Goal: Use online tool/utility: Utilize a website feature to perform a specific function

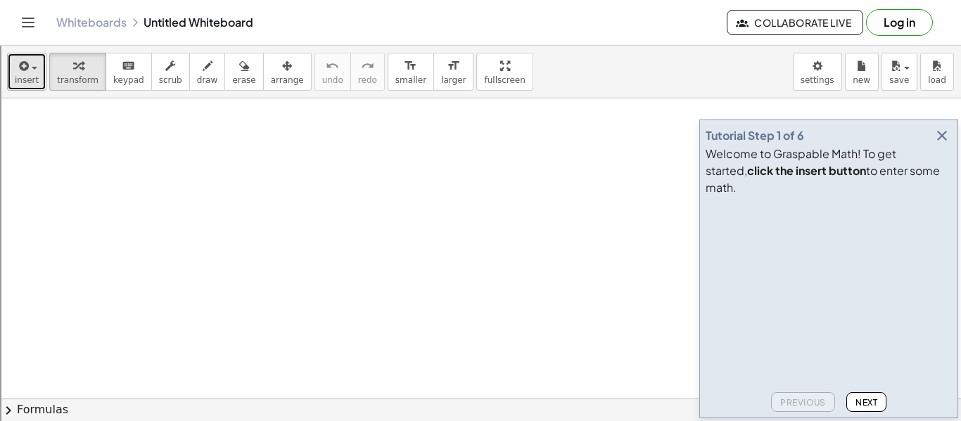
click at [34, 75] on span "insert" at bounding box center [27, 80] width 24 height 10
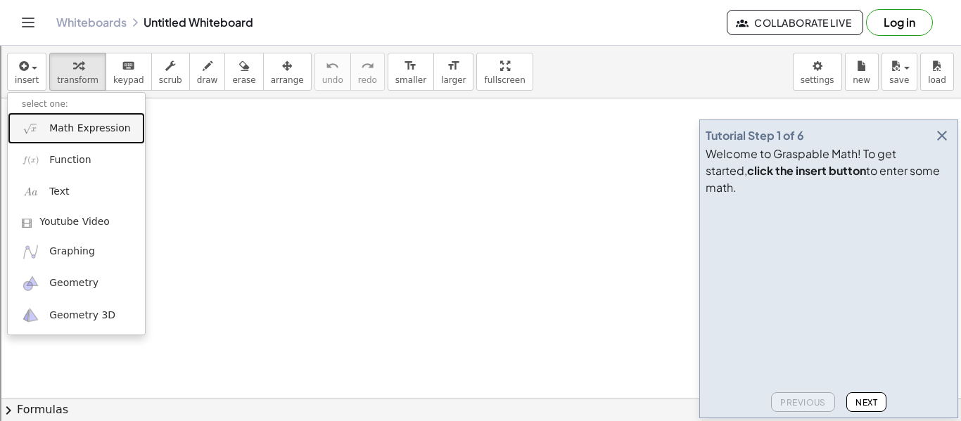
click at [81, 139] on link "Math Expression" at bounding box center [76, 129] width 137 height 32
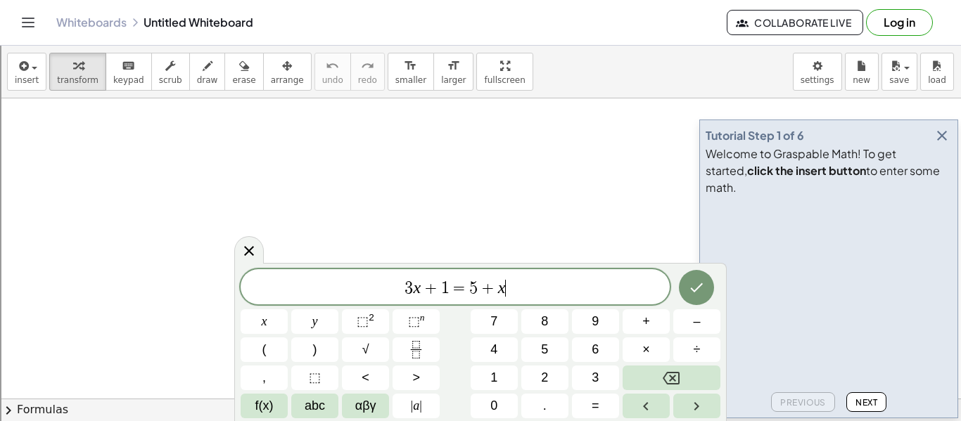
scroll to position [1, 0]
drag, startPoint x: 549, startPoint y: 290, endPoint x: 322, endPoint y: 286, distance: 227.2
click at [322, 286] on span "3 x + 1 = 5 + x" at bounding box center [455, 289] width 429 height 20
click at [707, 289] on button "Done" at bounding box center [696, 286] width 35 height 35
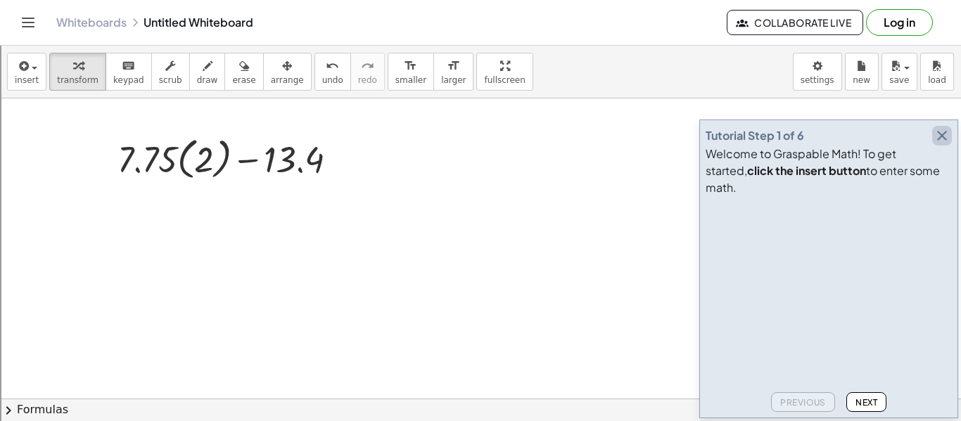
click at [943, 144] on icon "button" at bounding box center [941, 135] width 17 height 17
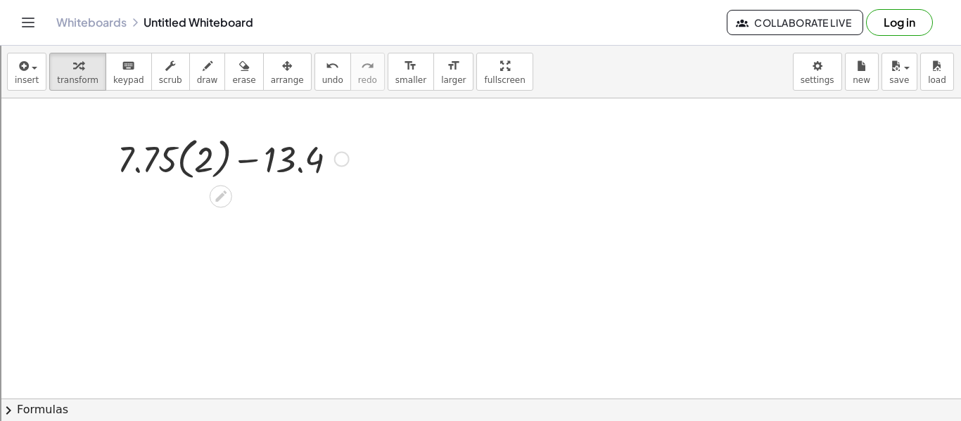
click at [221, 155] on div at bounding box center [232, 157] width 245 height 51
click at [221, 155] on div at bounding box center [232, 158] width 219 height 48
click at [221, 155] on div at bounding box center [232, 158] width 245 height 48
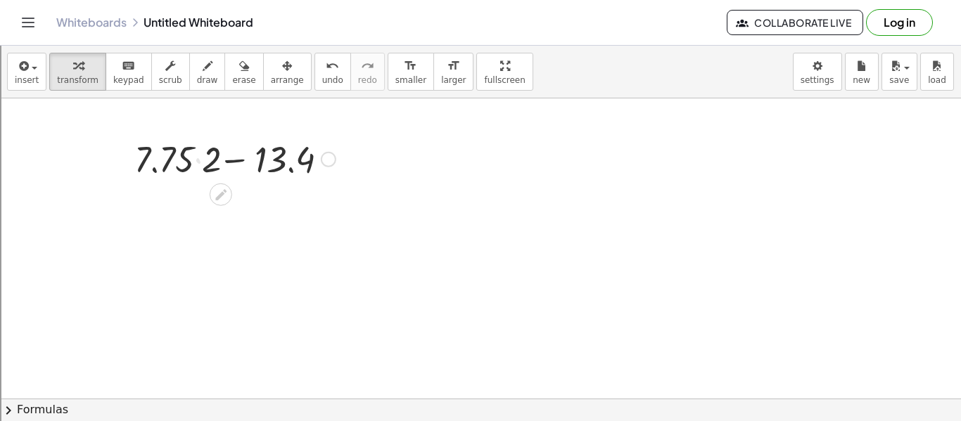
click at [221, 155] on div at bounding box center [232, 157] width 245 height 51
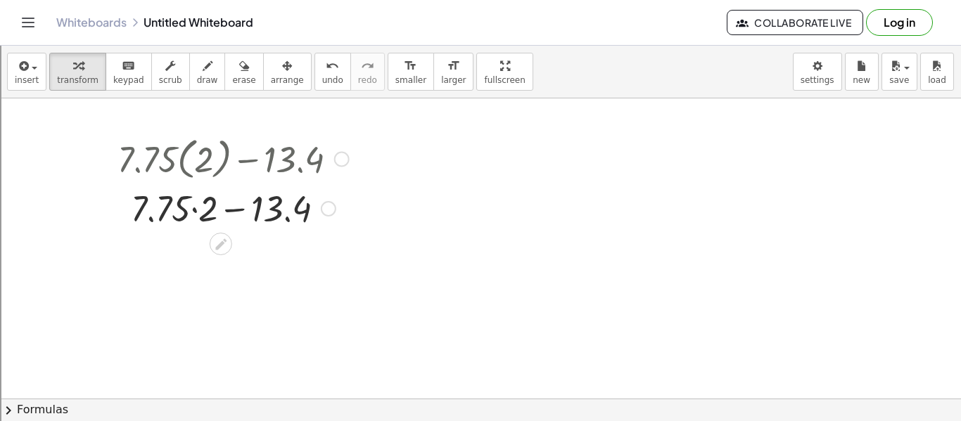
click at [195, 205] on div at bounding box center [232, 208] width 245 height 48
click at [215, 208] on div at bounding box center [232, 208] width 245 height 48
click at [215, 208] on div at bounding box center [232, 207] width 245 height 46
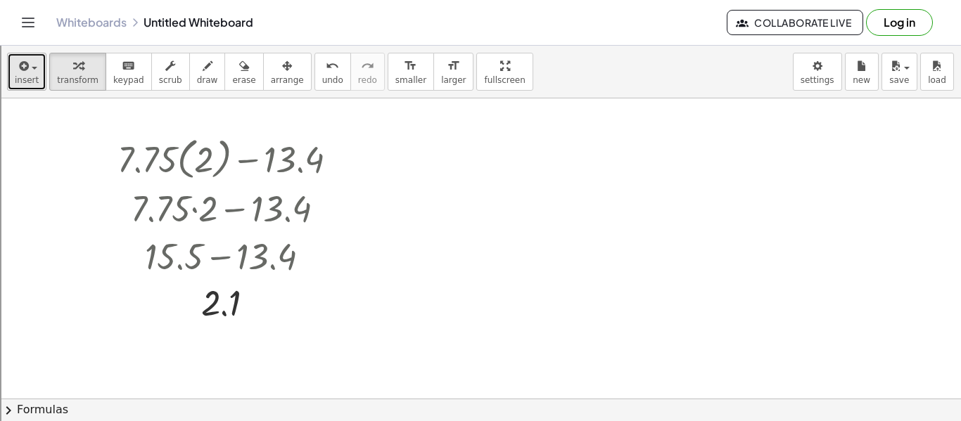
click at [24, 67] on icon "button" at bounding box center [22, 66] width 13 height 17
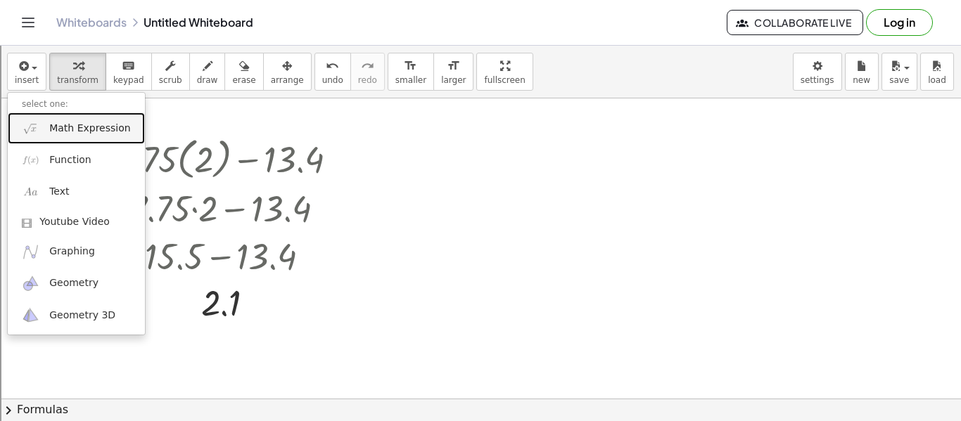
click at [27, 124] on img at bounding box center [31, 129] width 18 height 18
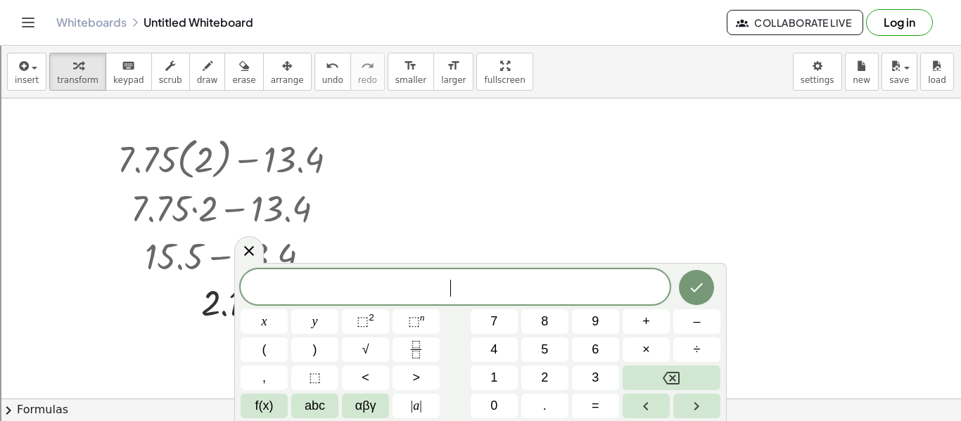
scroll to position [3, 0]
click at [524, 290] on span "9 ( 2 ) ​" at bounding box center [455, 286] width 429 height 23
click at [704, 295] on button "Done" at bounding box center [696, 286] width 35 height 35
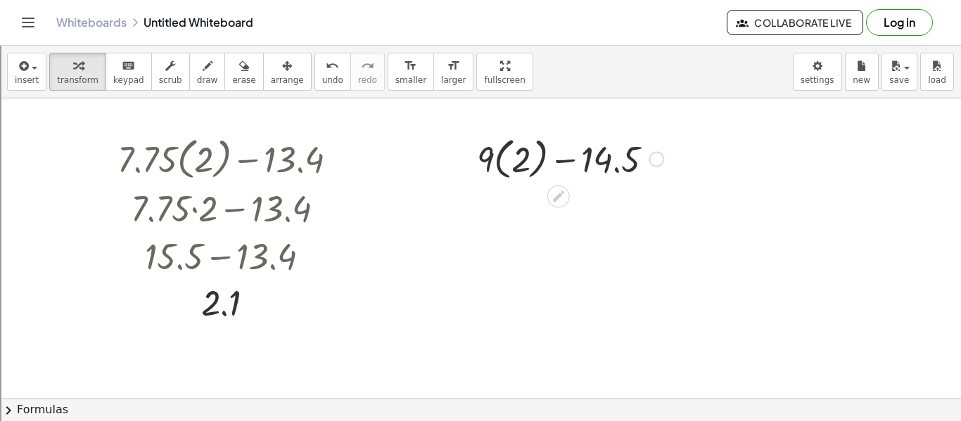
click at [526, 156] on div at bounding box center [571, 157] width 202 height 51
click at [516, 156] on div at bounding box center [570, 158] width 175 height 48
click at [555, 172] on div at bounding box center [571, 158] width 202 height 48
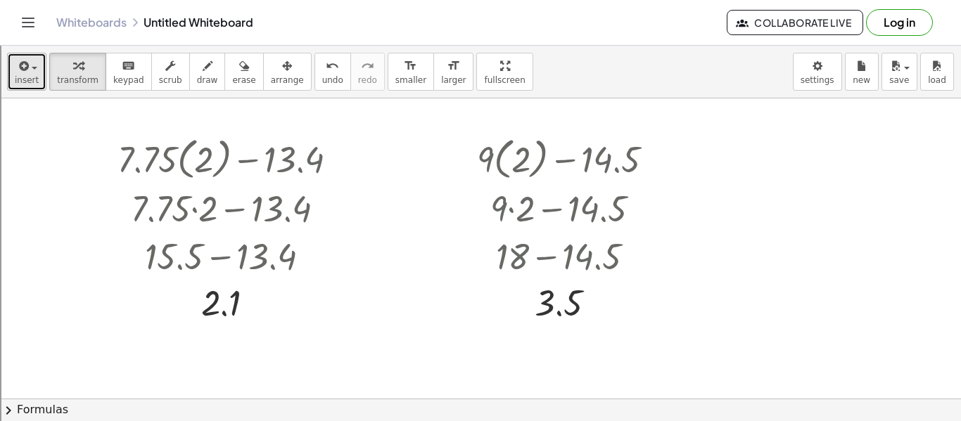
click at [32, 77] on span "insert" at bounding box center [27, 80] width 24 height 10
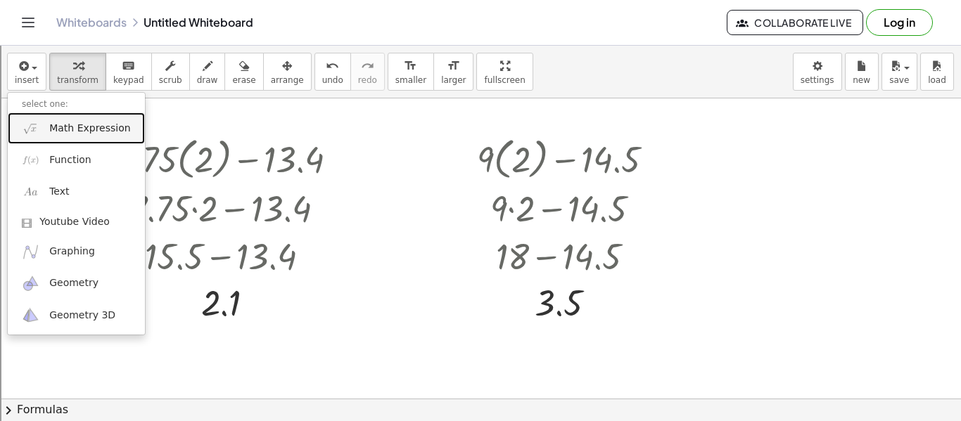
click at [68, 128] on span "Math Expression" at bounding box center [89, 129] width 81 height 14
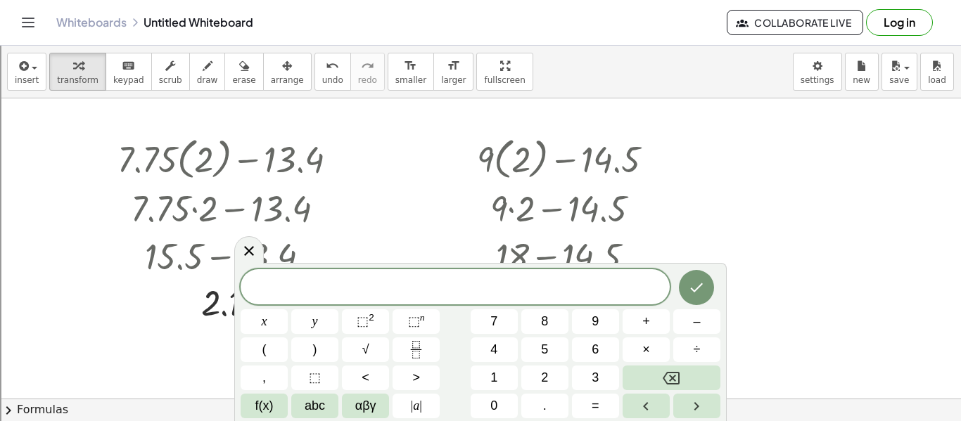
scroll to position [4, 0]
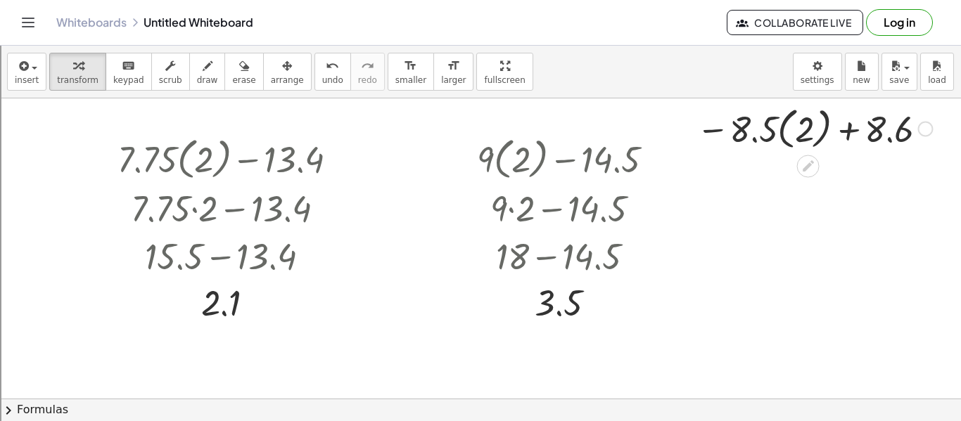
click at [817, 117] on div at bounding box center [814, 127] width 250 height 51
click at [796, 124] on div at bounding box center [815, 127] width 224 height 48
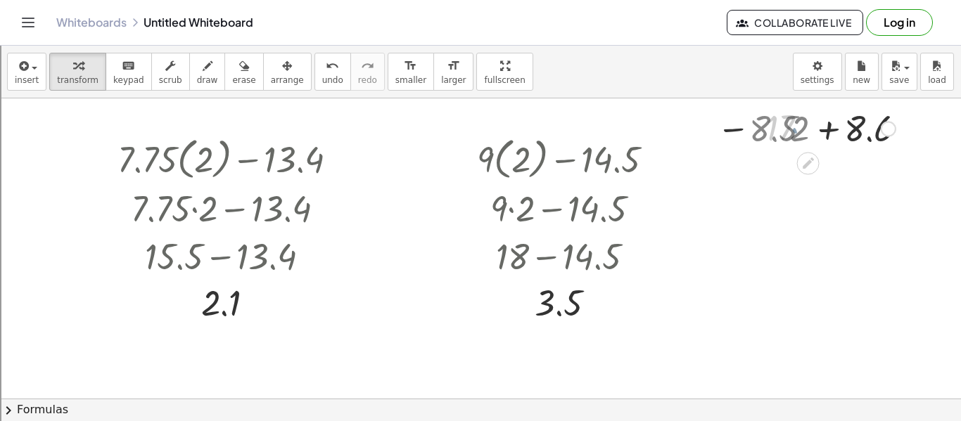
click at [803, 126] on div at bounding box center [814, 128] width 250 height 46
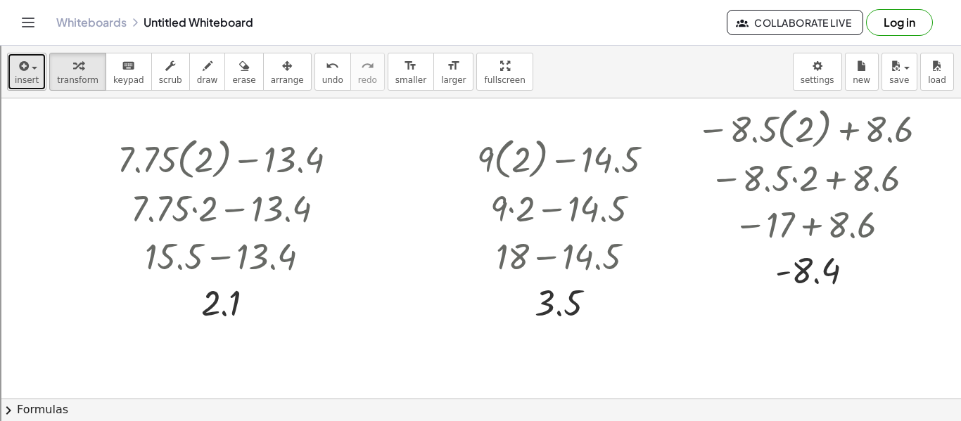
click at [27, 87] on button "insert" at bounding box center [26, 72] width 39 height 38
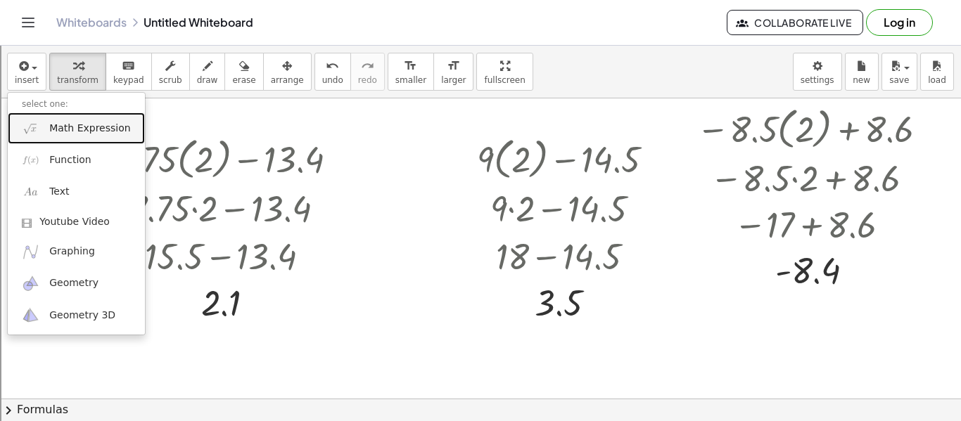
click at [29, 113] on link "Math Expression" at bounding box center [76, 129] width 137 height 32
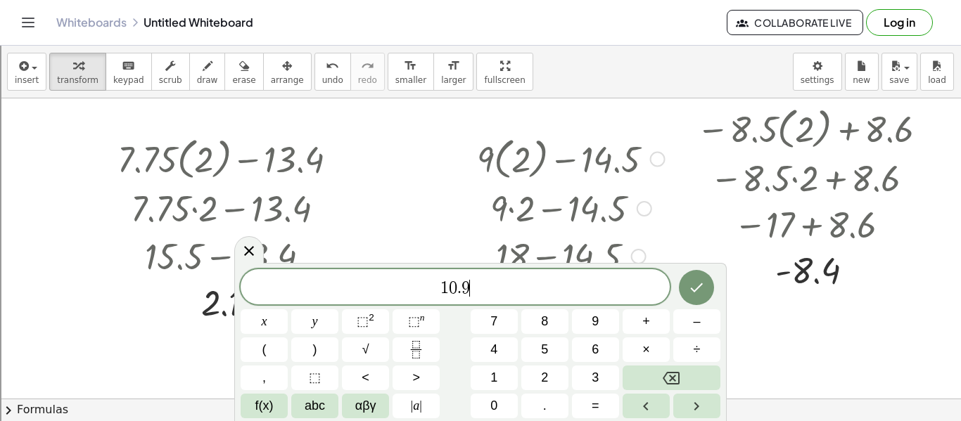
scroll to position [4, 0]
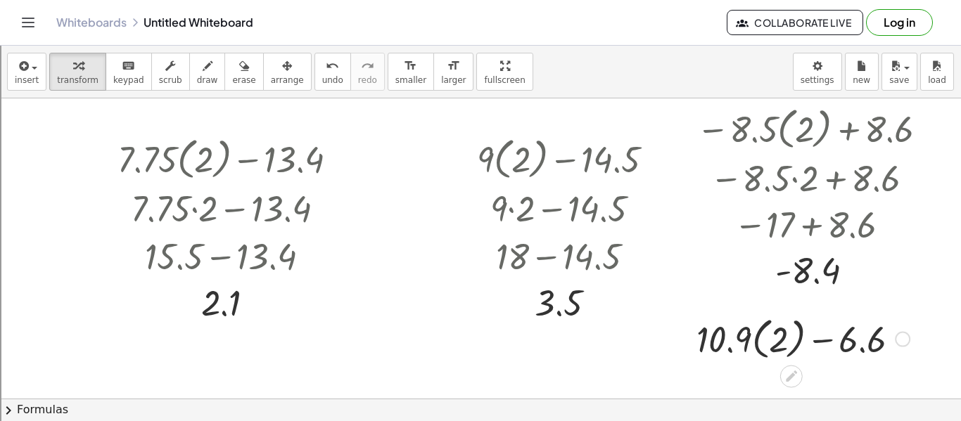
click at [744, 341] on div at bounding box center [803, 337] width 229 height 51
click at [757, 344] on div at bounding box center [803, 337] width 229 height 51
click at [757, 344] on div at bounding box center [804, 338] width 202 height 48
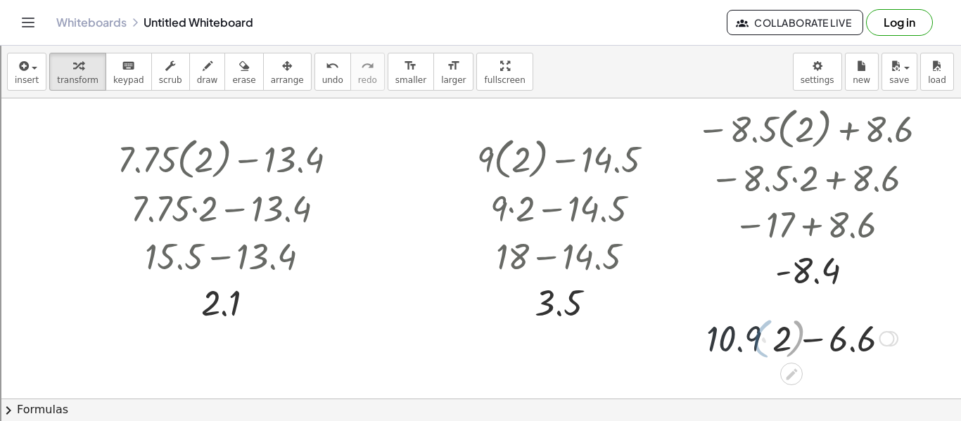
click at [757, 344] on div at bounding box center [804, 338] width 202 height 48
click at [779, 346] on div at bounding box center [804, 338] width 202 height 48
click at [800, 340] on div at bounding box center [804, 338] width 180 height 48
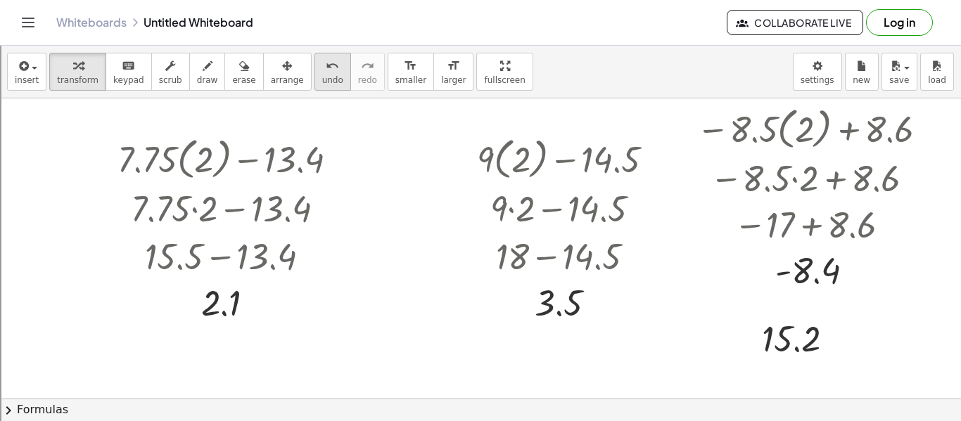
click at [326, 63] on icon "undo" at bounding box center [332, 66] width 13 height 17
